Goal: Task Accomplishment & Management: Complete application form

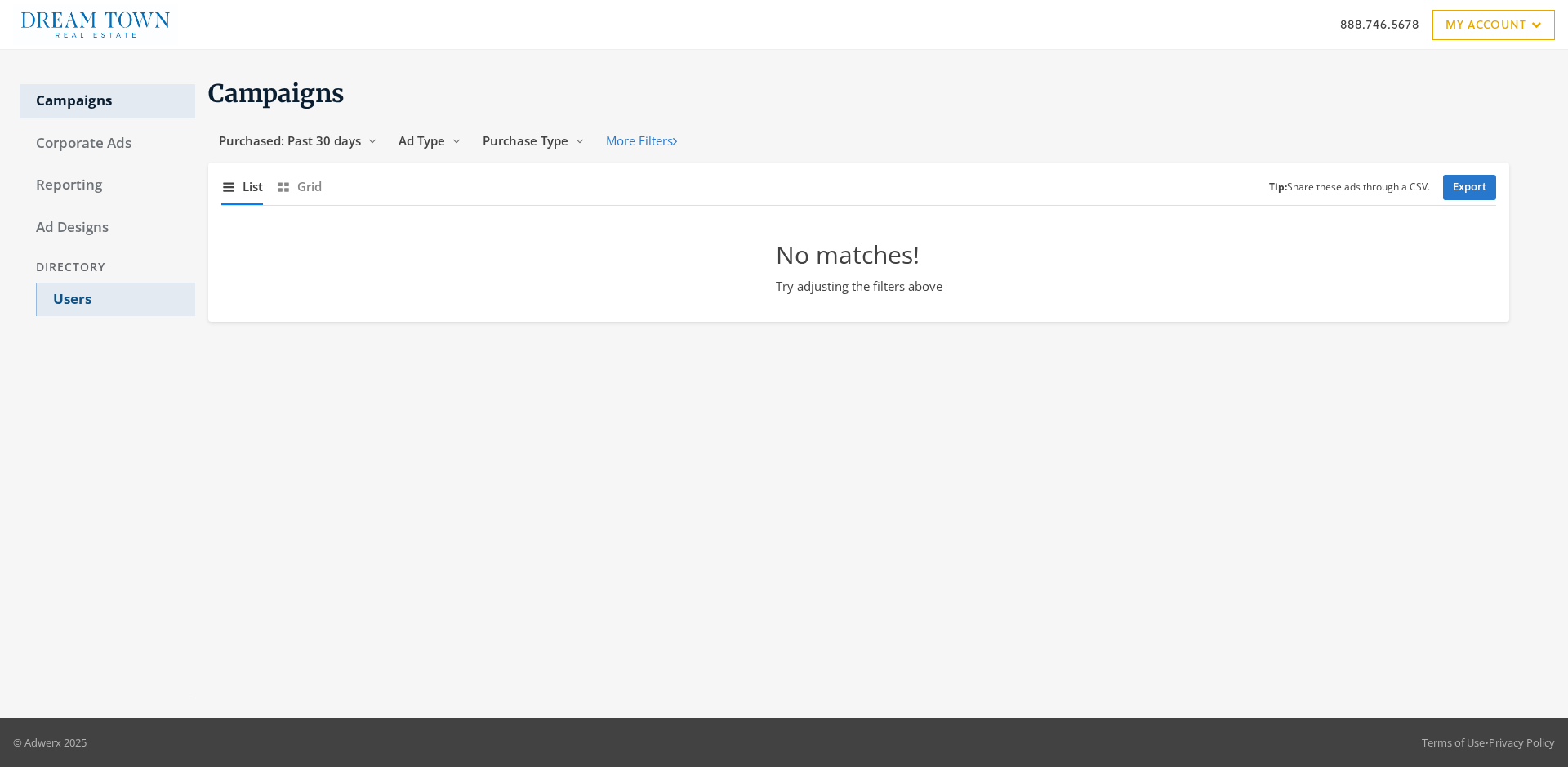
click at [115, 299] on link "Users" at bounding box center [115, 300] width 160 height 35
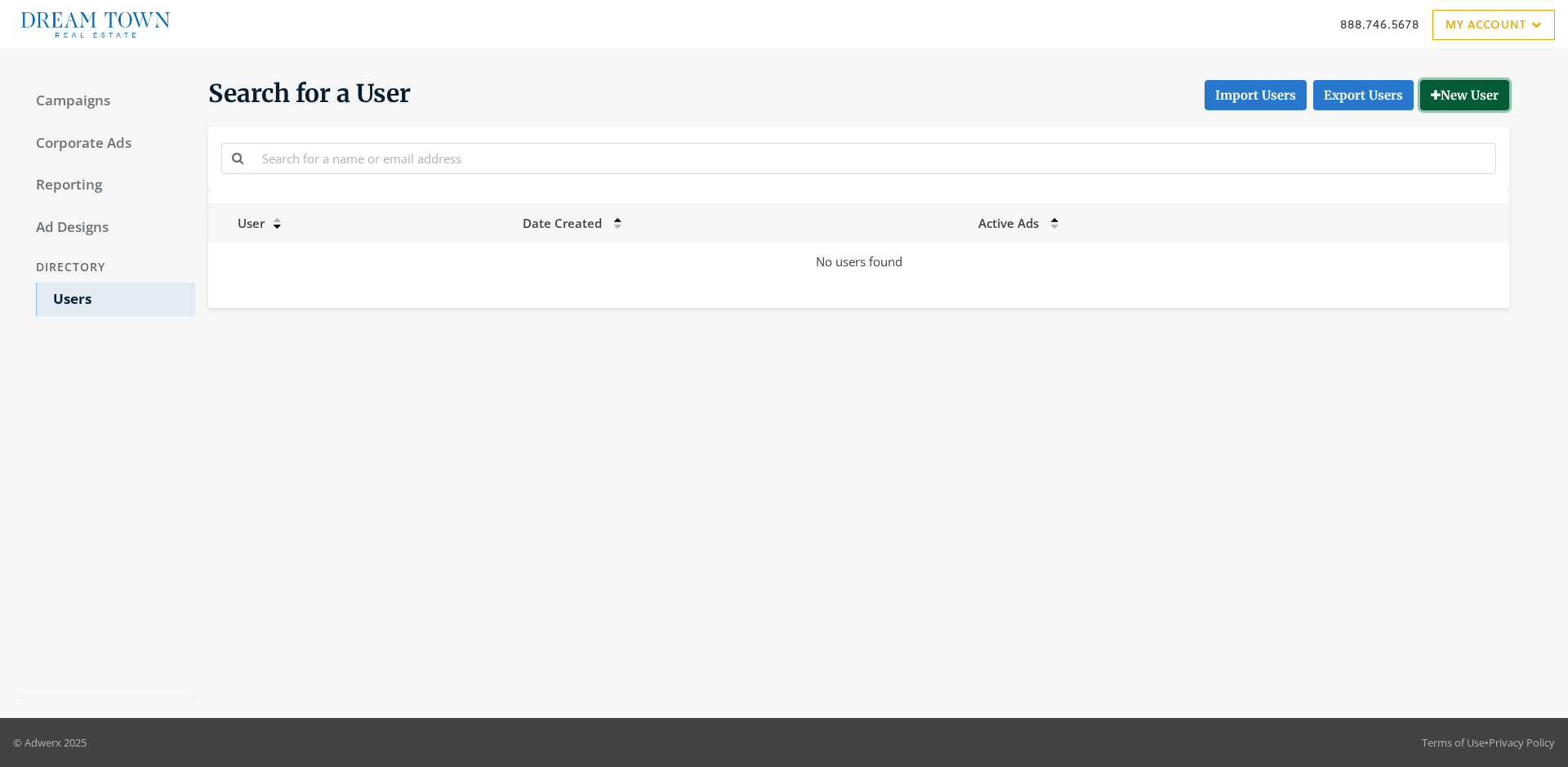
click at [1462, 95] on button "New User" at bounding box center [1465, 95] width 89 height 30
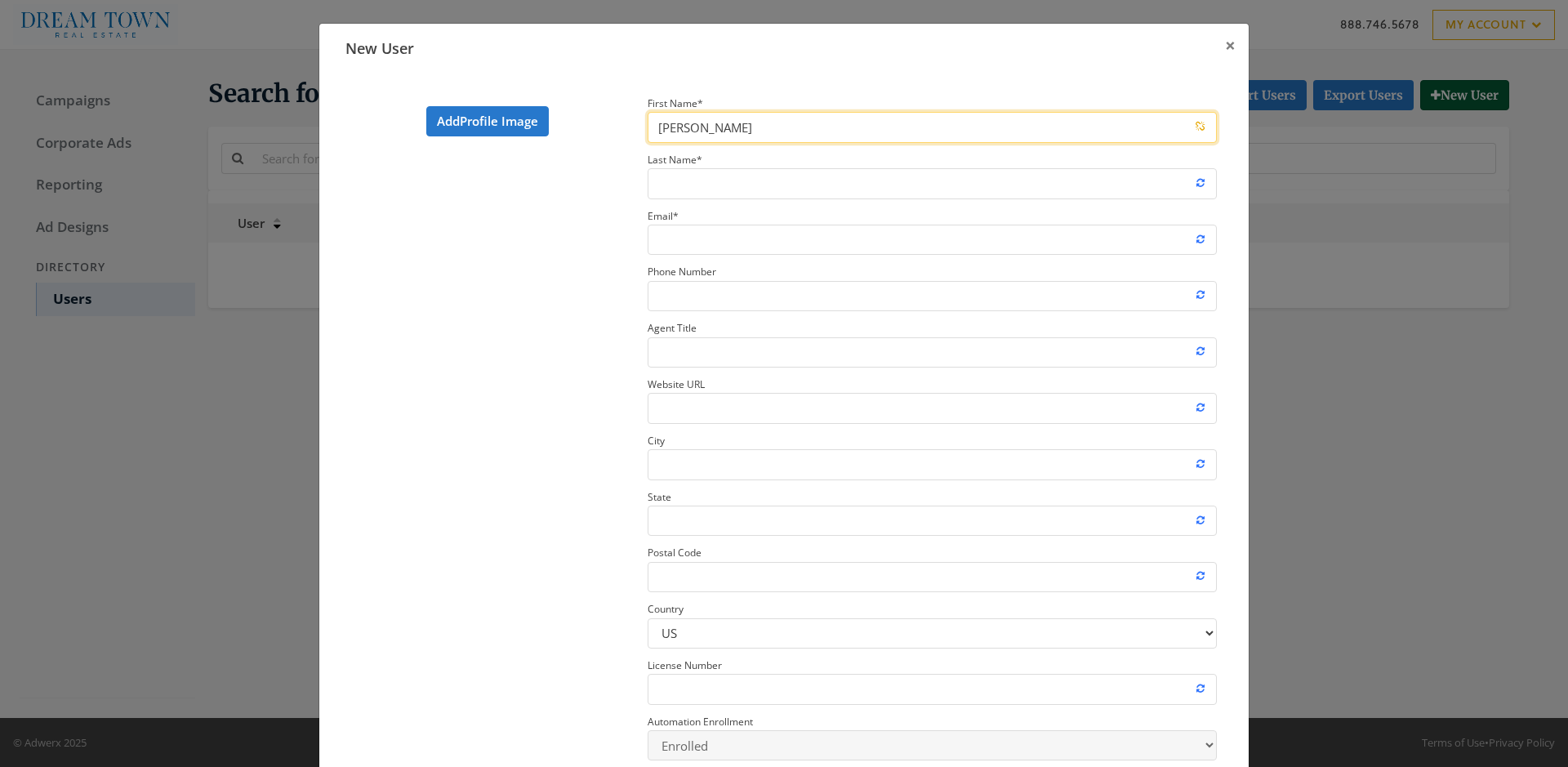
type input "John"
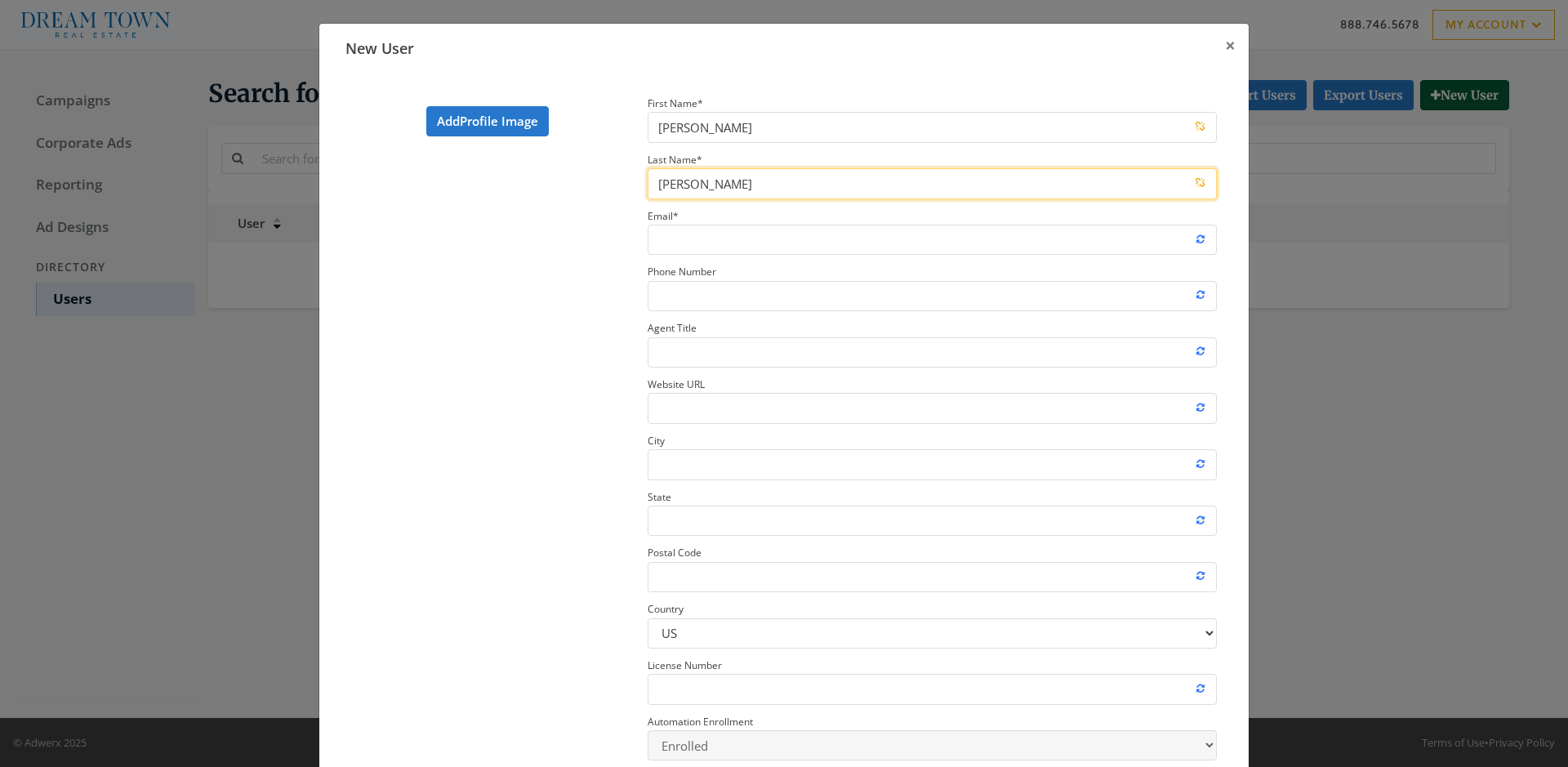
type input "Smith"
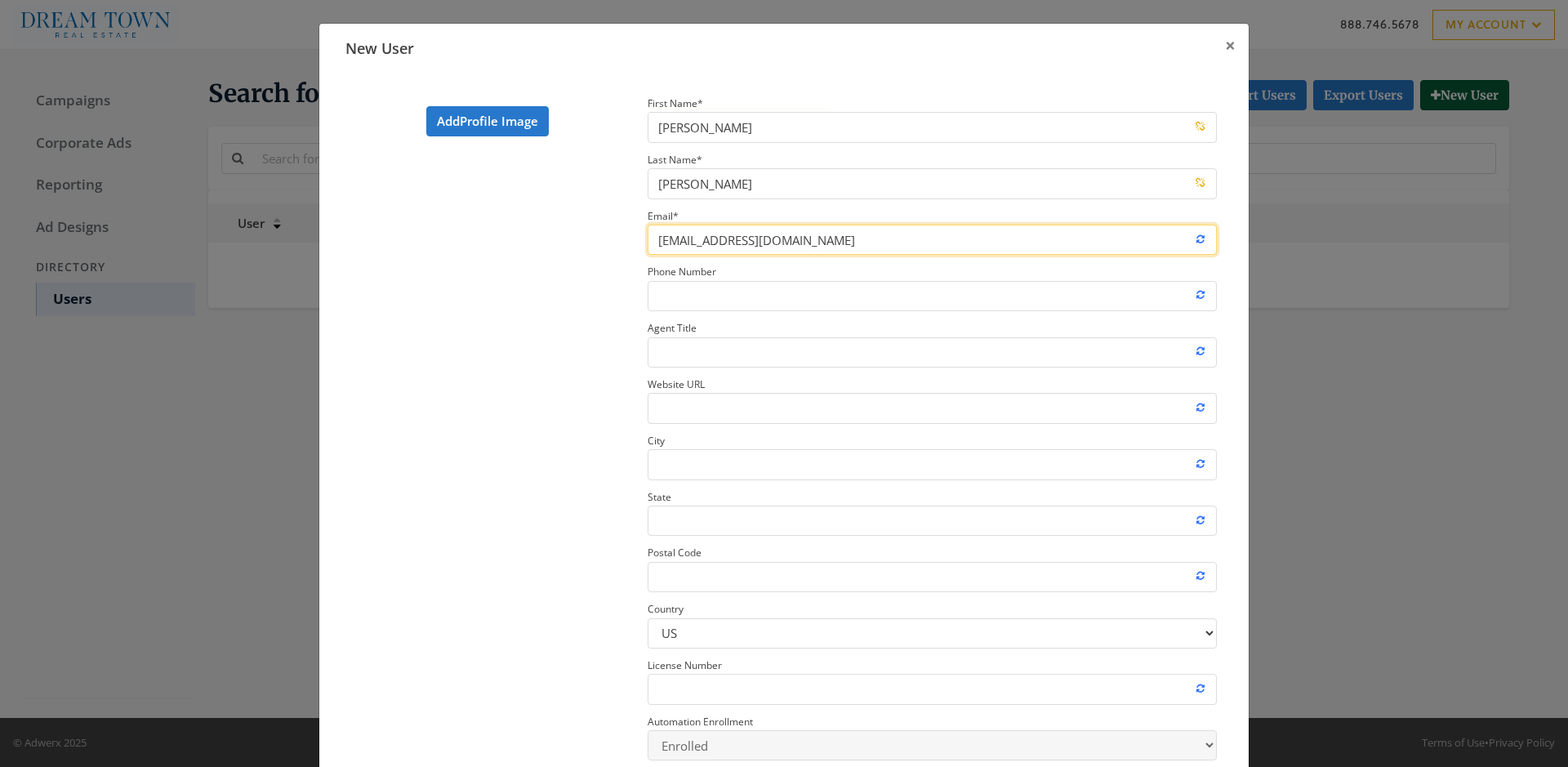
type input "newrosteruser@adwerx.com"
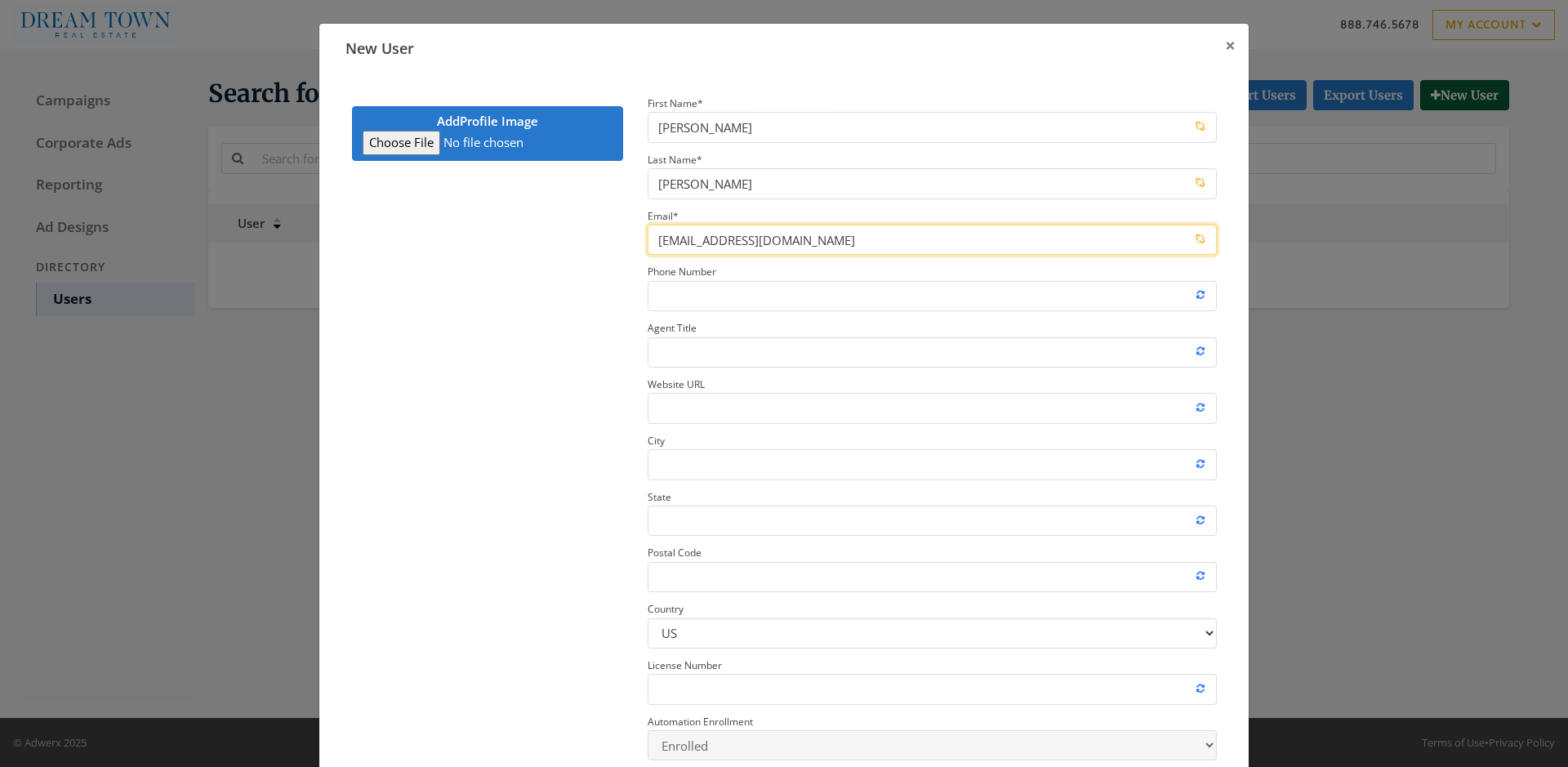
type input "C:\fakepath\download.jpeg"
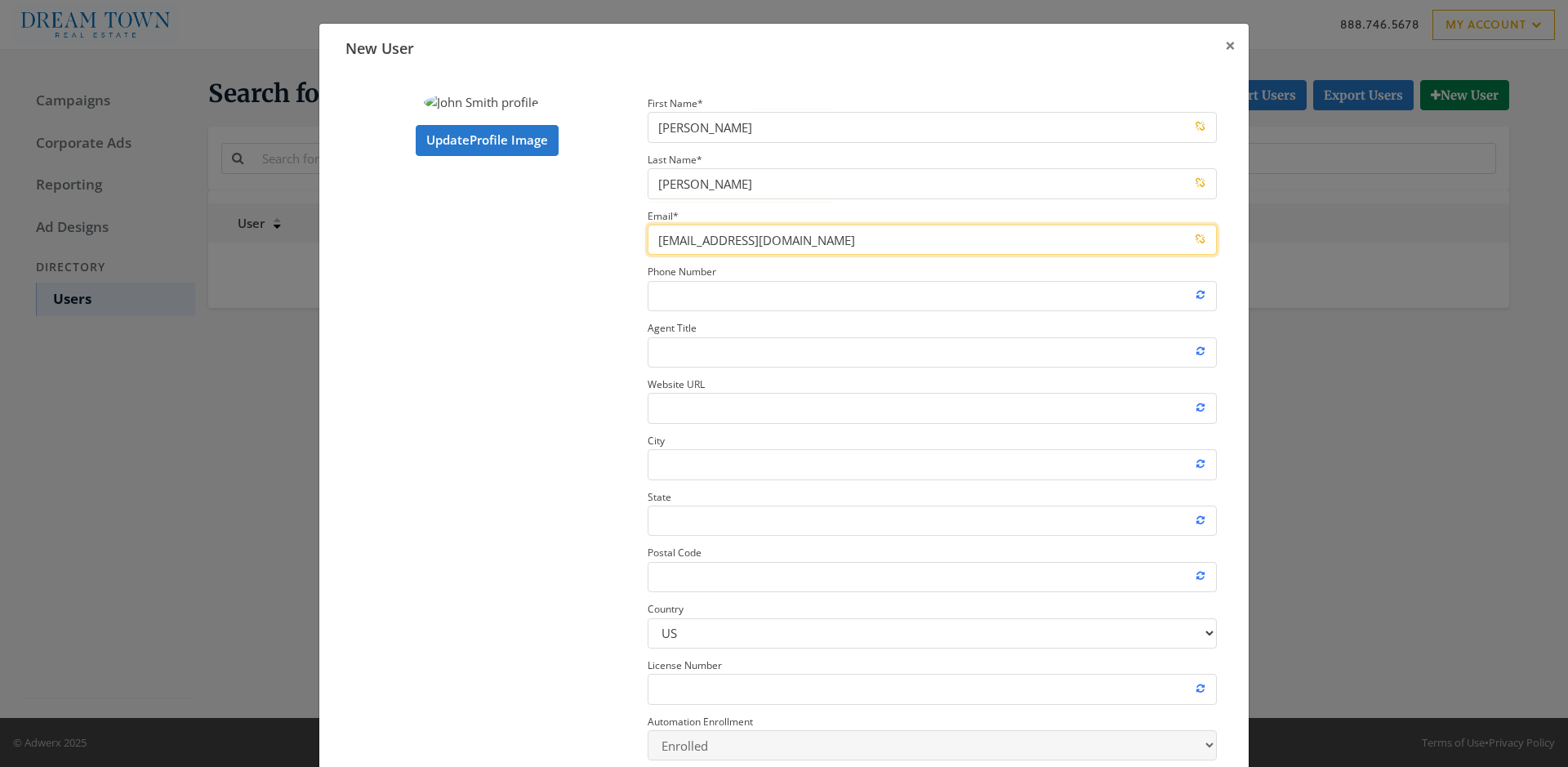
type input "newrosteruser@adwerx.com"
